Goal: Check status: Check status

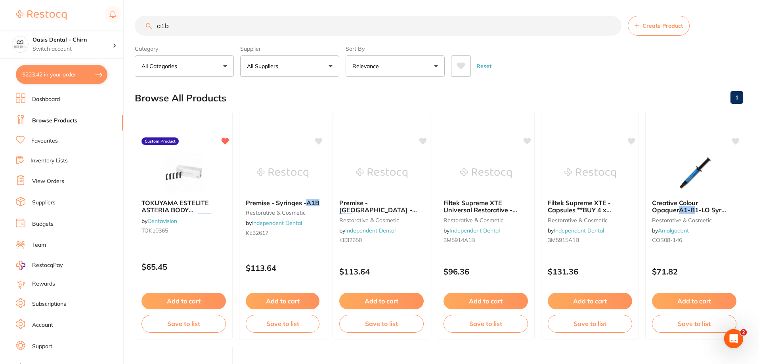
click at [52, 185] on link "View Orders" at bounding box center [48, 182] width 32 height 8
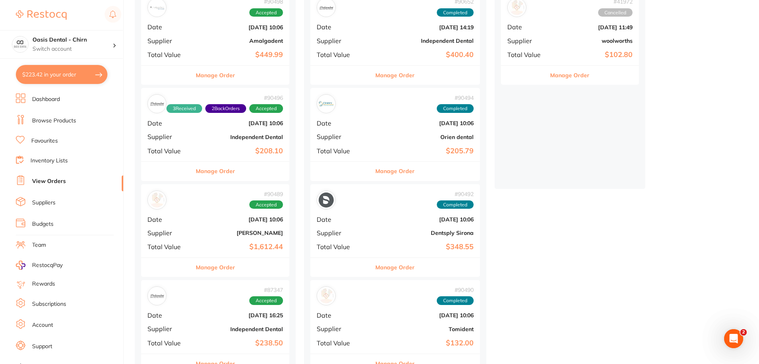
scroll to position [158, 0]
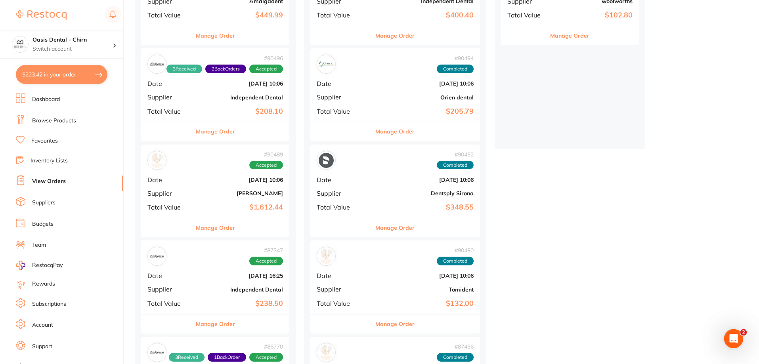
click at [262, 199] on div "# 90489 Accepted Date [DATE] 10:06 Supplier [PERSON_NAME] Total Value $1,612.44" at bounding box center [215, 181] width 148 height 73
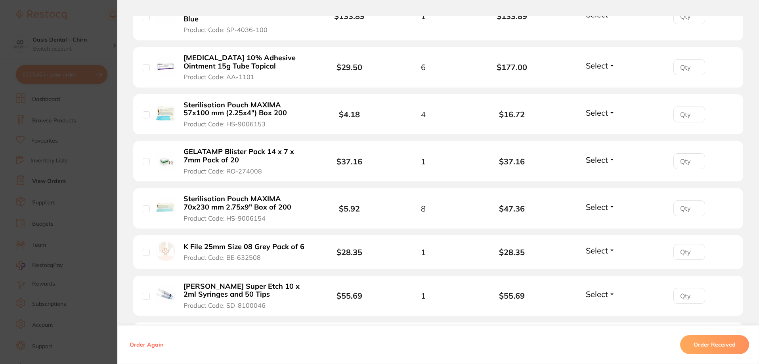
scroll to position [396, 0]
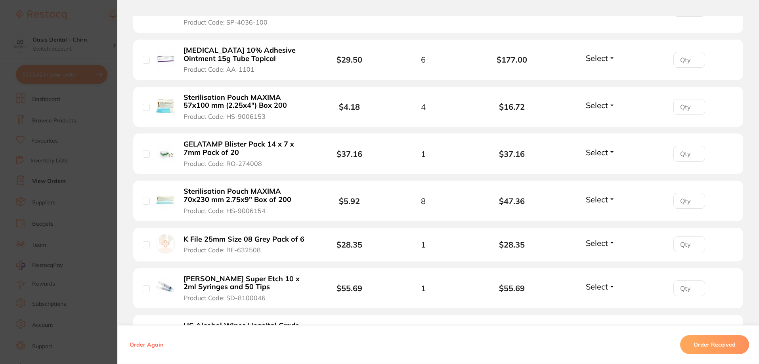
click at [603, 100] on span "Select" at bounding box center [597, 105] width 22 height 10
click at [603, 132] on span "Back Order" at bounding box center [600, 135] width 24 height 6
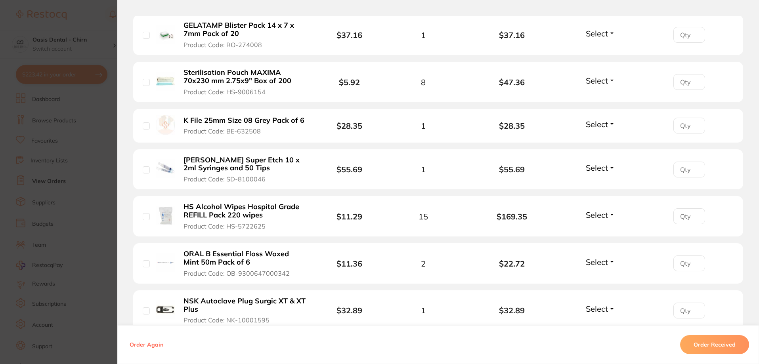
scroll to position [634, 0]
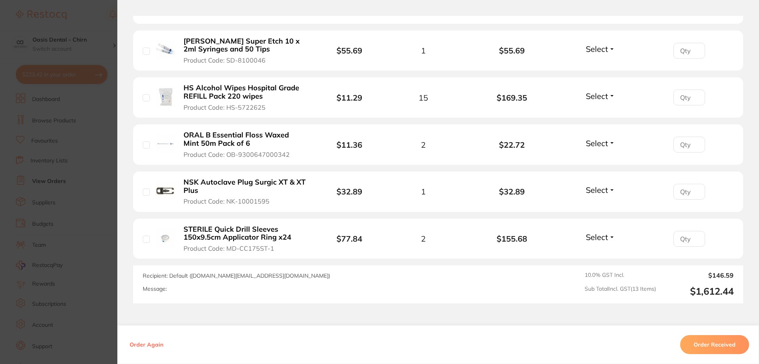
drag, startPoint x: 592, startPoint y: 212, endPoint x: 592, endPoint y: 222, distance: 9.9
click at [592, 232] on span "Select" at bounding box center [597, 237] width 22 height 10
click at [597, 251] on span "Received" at bounding box center [600, 254] width 20 height 6
click at [603, 185] on span "Select" at bounding box center [597, 190] width 22 height 10
click at [601, 204] on span "Received" at bounding box center [600, 207] width 20 height 6
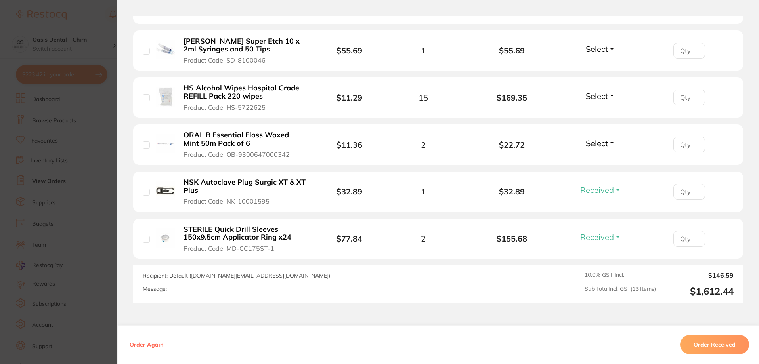
click at [598, 138] on span "Select" at bounding box center [597, 143] width 22 height 10
click at [595, 155] on button "Received" at bounding box center [600, 161] width 20 height 12
click at [588, 91] on div "Select Received Back Order" at bounding box center [600, 97] width 34 height 13
click at [598, 91] on span "Select" at bounding box center [597, 96] width 22 height 10
click at [598, 110] on span "Received" at bounding box center [600, 113] width 20 height 6
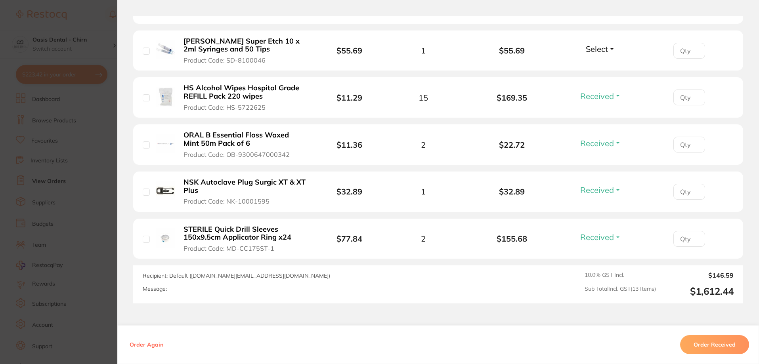
drag, startPoint x: 595, startPoint y: 24, endPoint x: 596, endPoint y: 31, distance: 6.5
click at [595, 44] on span "Select" at bounding box center [597, 49] width 22 height 10
click at [596, 60] on button "Received" at bounding box center [600, 66] width 20 height 12
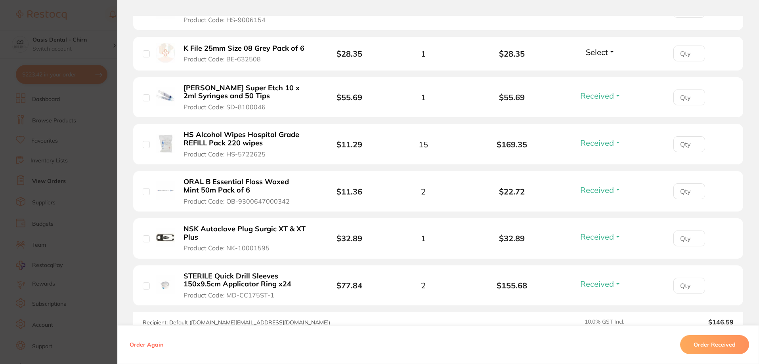
scroll to position [515, 0]
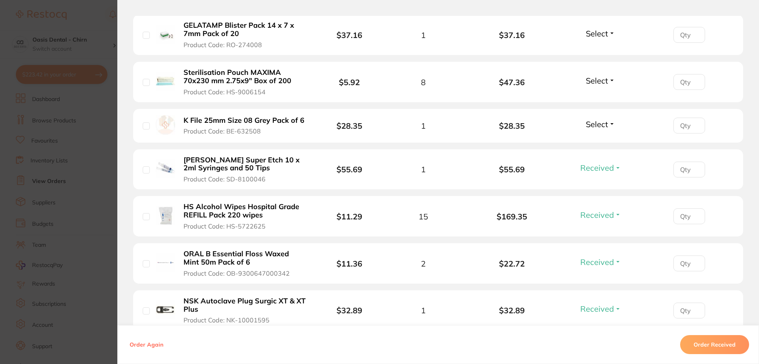
click at [598, 119] on span "Select" at bounding box center [597, 124] width 22 height 10
click at [596, 138] on span "Received" at bounding box center [600, 141] width 20 height 6
click at [599, 76] on span "Select" at bounding box center [597, 81] width 22 height 10
click at [596, 95] on span "Received" at bounding box center [600, 98] width 20 height 6
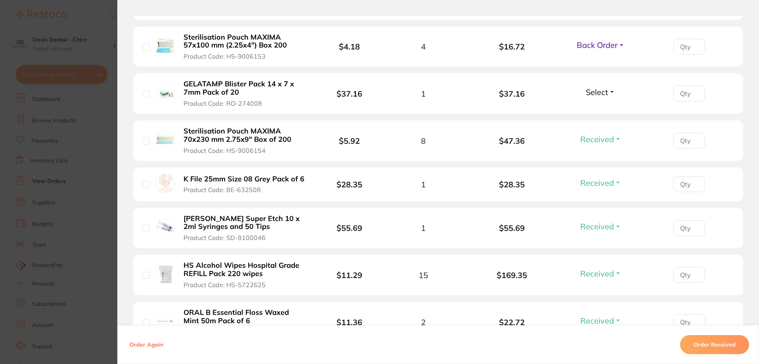
scroll to position [396, 0]
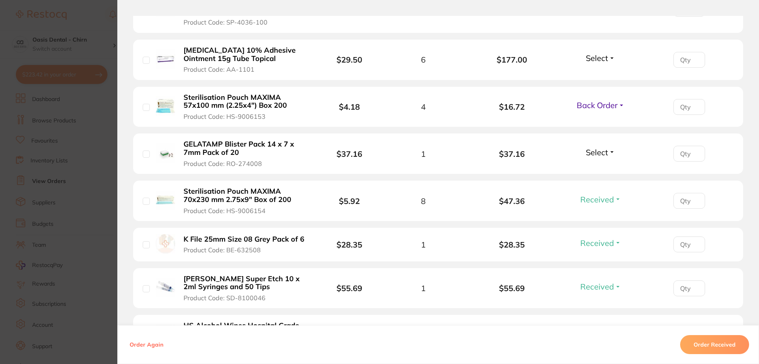
click at [602, 147] on span "Select" at bounding box center [597, 152] width 22 height 10
click at [599, 166] on span "Received" at bounding box center [600, 169] width 20 height 6
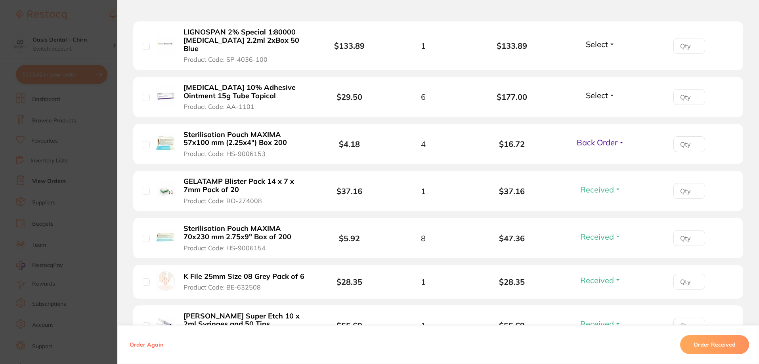
scroll to position [317, 0]
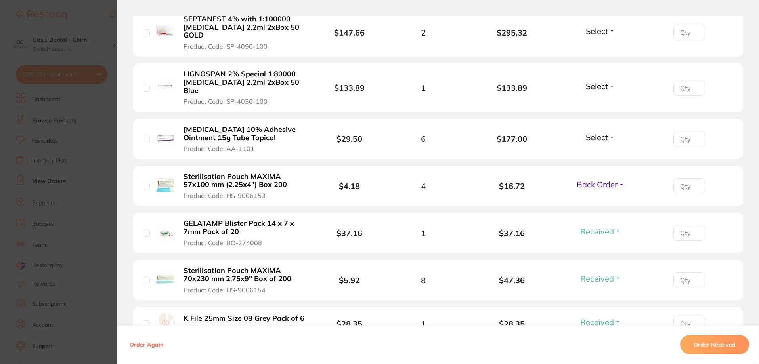
click at [602, 132] on div "Select Received Back Order" at bounding box center [600, 138] width 34 height 13
click at [596, 132] on span "Select" at bounding box center [597, 137] width 22 height 10
click at [593, 151] on span "Received" at bounding box center [600, 154] width 20 height 6
click at [596, 81] on span "Select" at bounding box center [597, 86] width 22 height 10
click at [593, 100] on span "Received" at bounding box center [600, 103] width 20 height 6
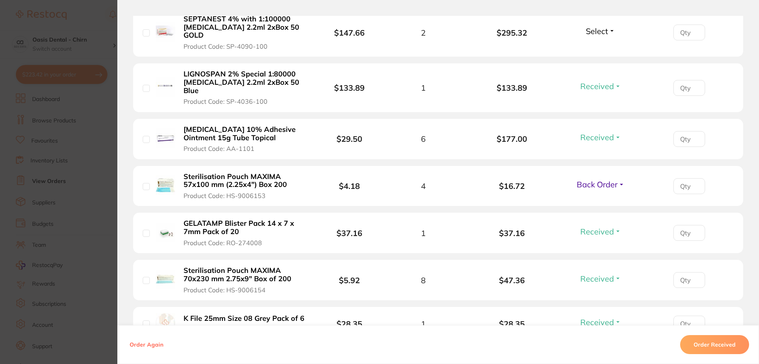
scroll to position [238, 0]
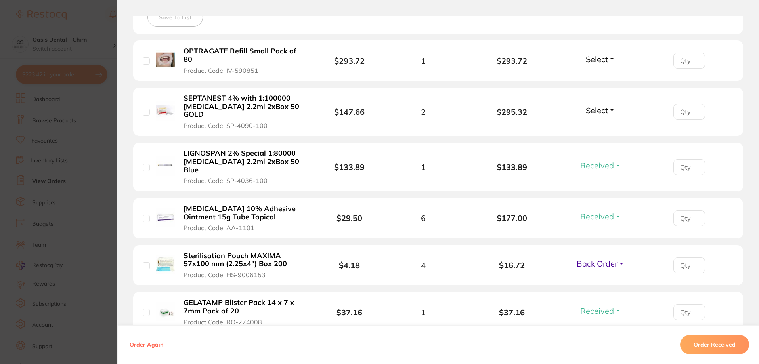
click at [603, 105] on span "Select" at bounding box center [597, 110] width 22 height 10
click at [602, 118] on ul "Received Back Order" at bounding box center [600, 133] width 31 height 31
click at [602, 124] on span "Received" at bounding box center [600, 127] width 20 height 6
click at [603, 56] on span "Select" at bounding box center [597, 59] width 22 height 10
click at [600, 74] on span "Received" at bounding box center [600, 76] width 20 height 6
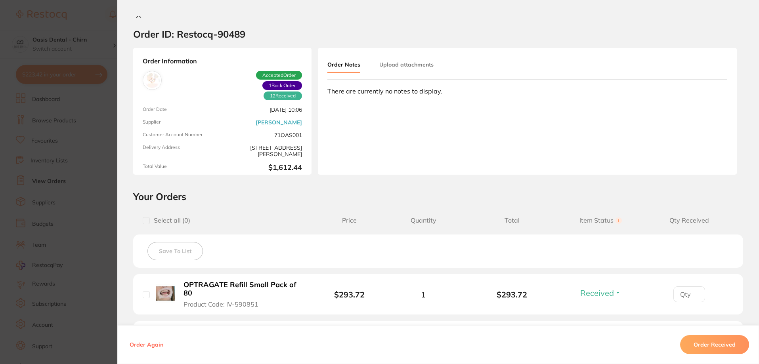
scroll to position [0, 0]
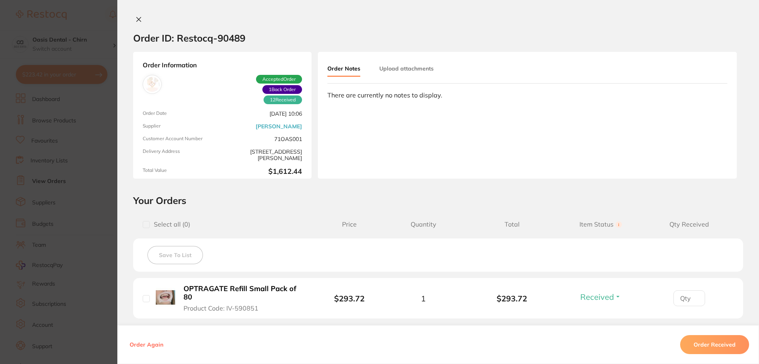
click at [136, 19] on icon at bounding box center [139, 19] width 6 height 6
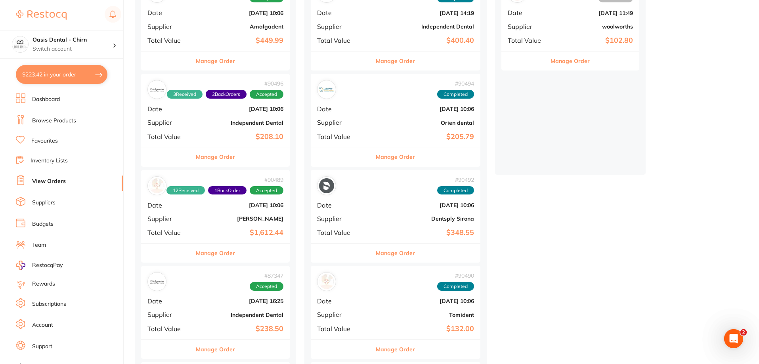
scroll to position [119, 0]
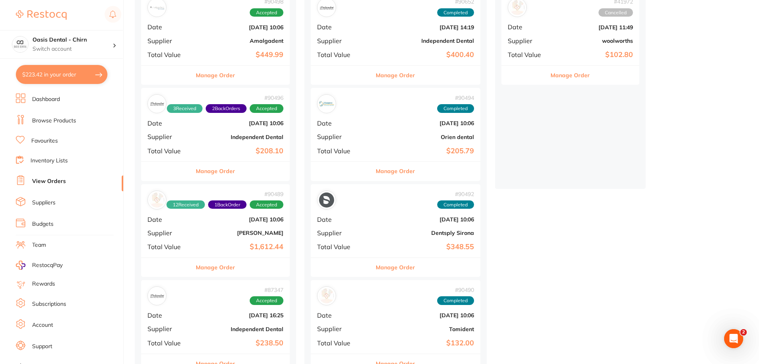
click at [266, 139] on b "Independent Dental" at bounding box center [240, 137] width 86 height 6
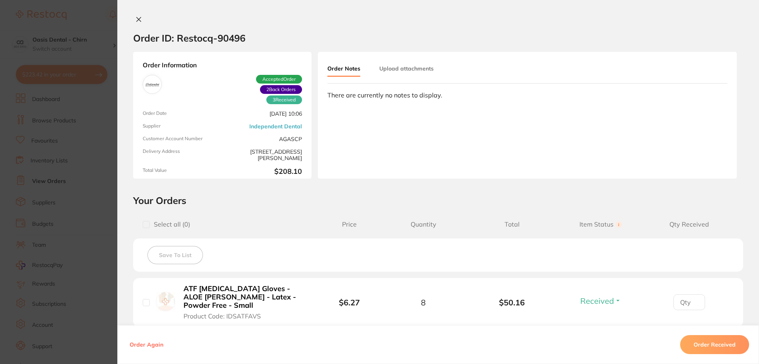
click at [139, 24] on button at bounding box center [138, 20] width 11 height 8
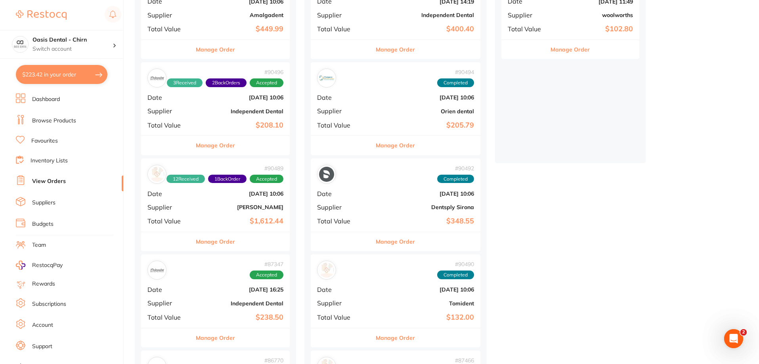
scroll to position [158, 0]
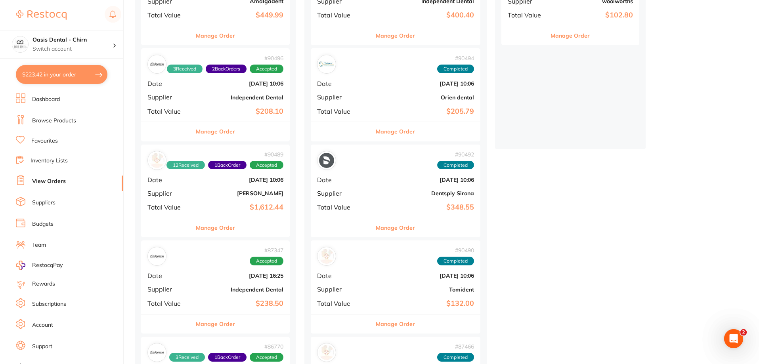
click at [245, 313] on div "# 87347 Accepted Date [DATE] 16:25 Supplier Independent Dental Total Value $238…" at bounding box center [215, 277] width 149 height 73
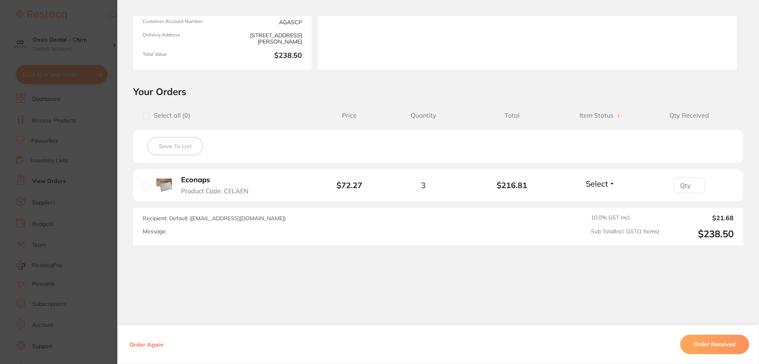
click at [605, 181] on span "Select" at bounding box center [597, 184] width 22 height 10
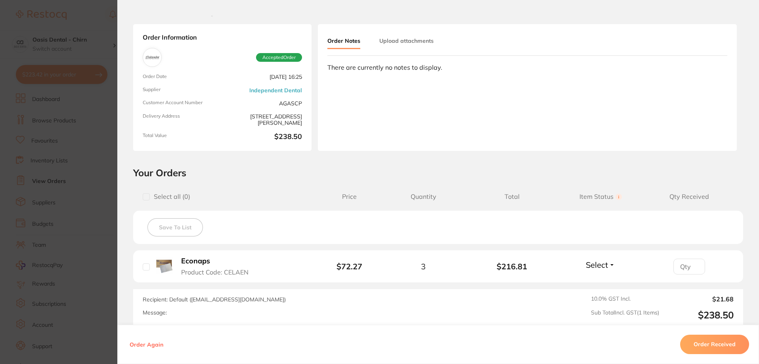
scroll to position [79, 0]
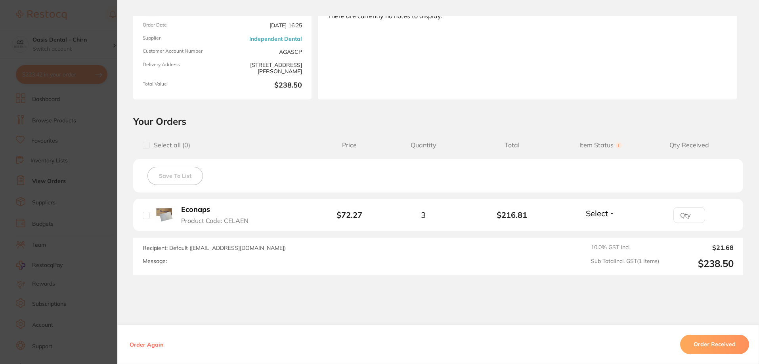
click at [596, 214] on span "Select" at bounding box center [597, 213] width 22 height 10
click at [601, 227] on button "Received" at bounding box center [600, 231] width 20 height 12
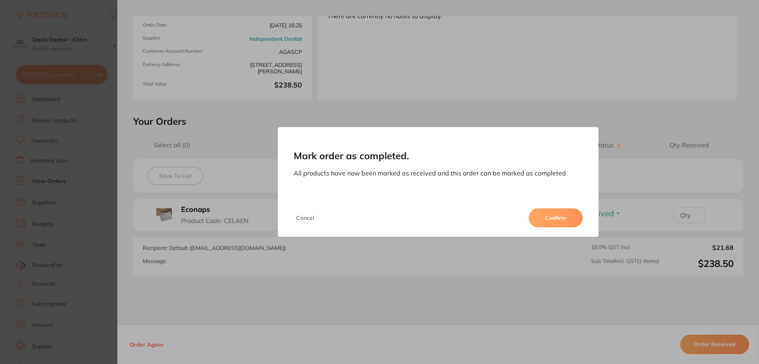
click at [558, 224] on button "Confirm" at bounding box center [556, 217] width 54 height 19
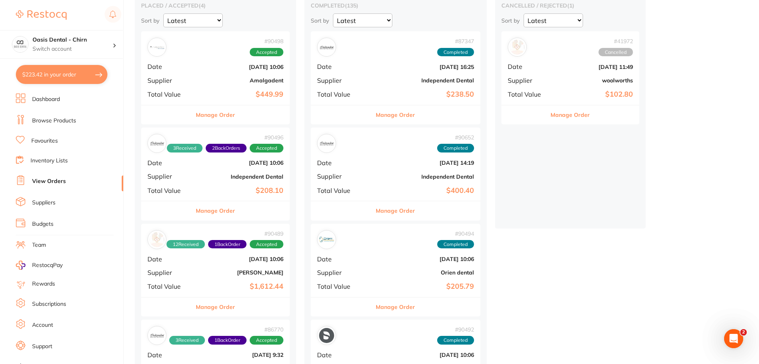
scroll to position [198, 0]
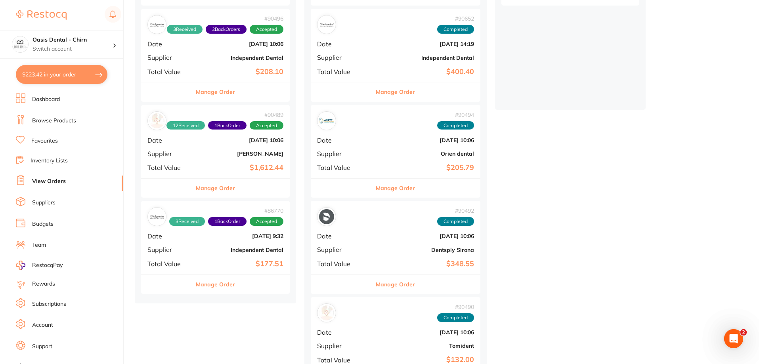
click at [262, 265] on b "$177.51" at bounding box center [240, 264] width 86 height 8
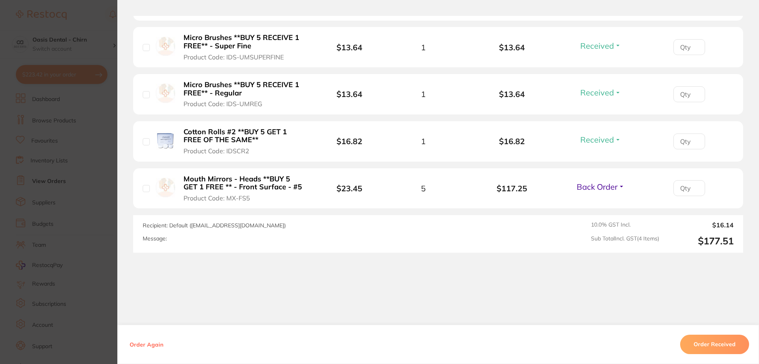
scroll to position [258, 0]
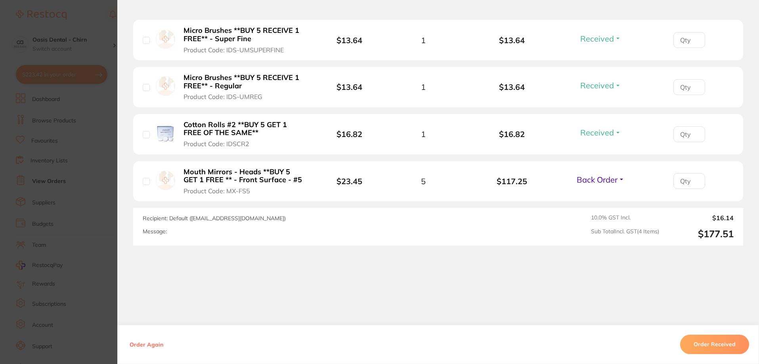
click at [599, 182] on span "Back Order" at bounding box center [597, 180] width 41 height 10
click at [598, 191] on button "Received" at bounding box center [600, 197] width 20 height 12
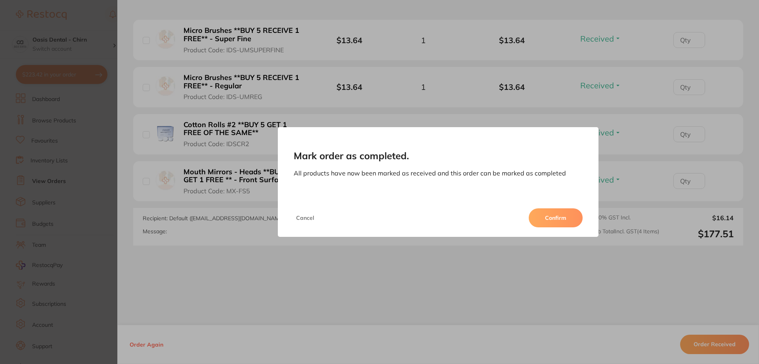
click at [558, 218] on button "Confirm" at bounding box center [556, 217] width 54 height 19
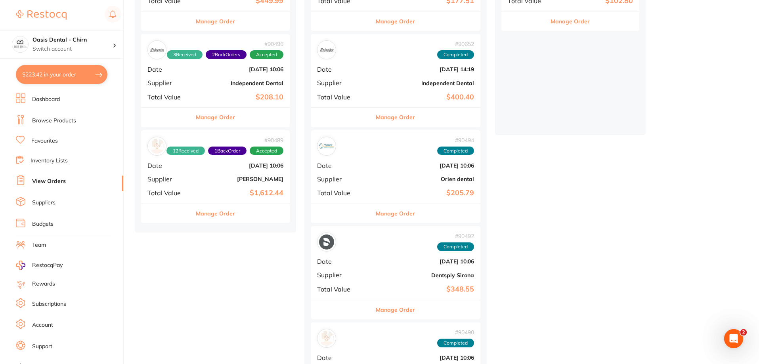
scroll to position [158, 0]
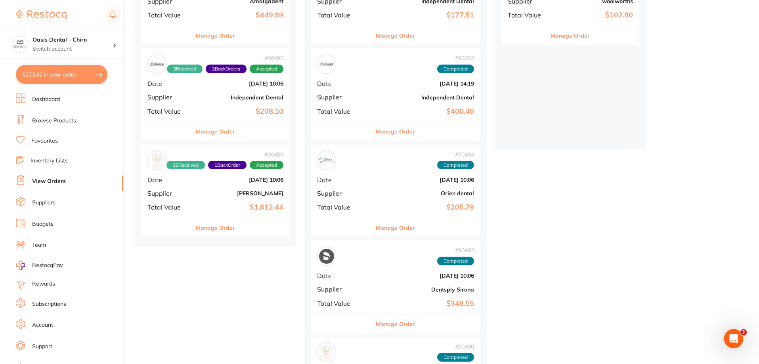
drag, startPoint x: 259, startPoint y: 109, endPoint x: 340, endPoint y: 132, distance: 83.5
click at [259, 109] on b "$208.10" at bounding box center [240, 111] width 86 height 8
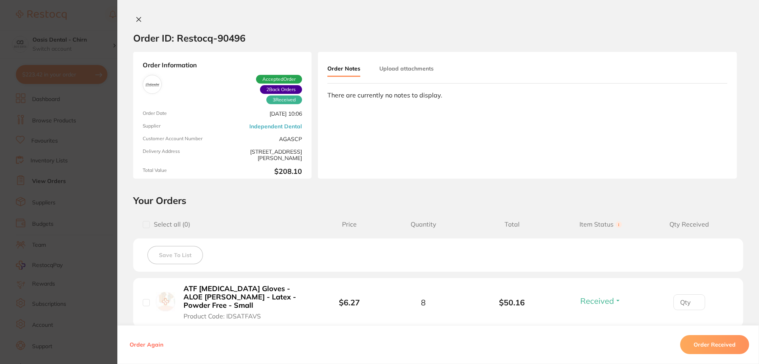
click at [136, 16] on button at bounding box center [138, 20] width 11 height 8
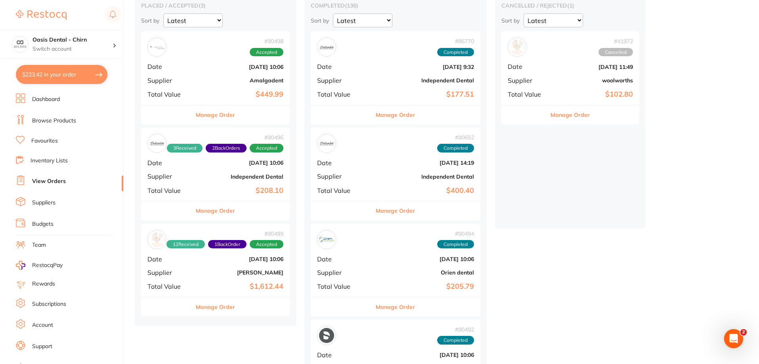
click at [263, 82] on b "Amalgadent" at bounding box center [240, 80] width 86 height 6
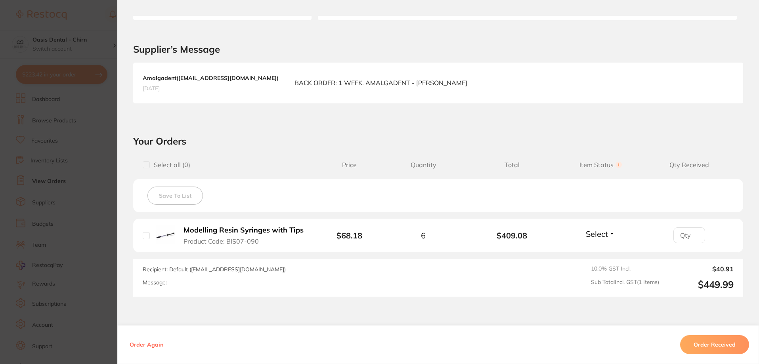
click at [604, 230] on span "Select" at bounding box center [597, 234] width 22 height 10
click at [602, 246] on button "Received" at bounding box center [600, 251] width 20 height 12
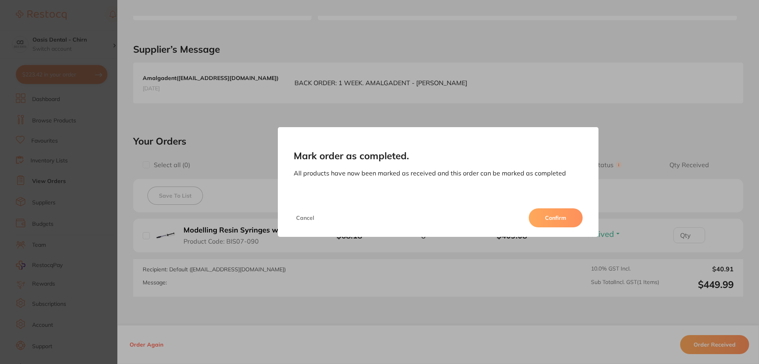
click at [563, 225] on button "Confirm" at bounding box center [556, 217] width 54 height 19
